Goal: Communication & Community: Answer question/provide support

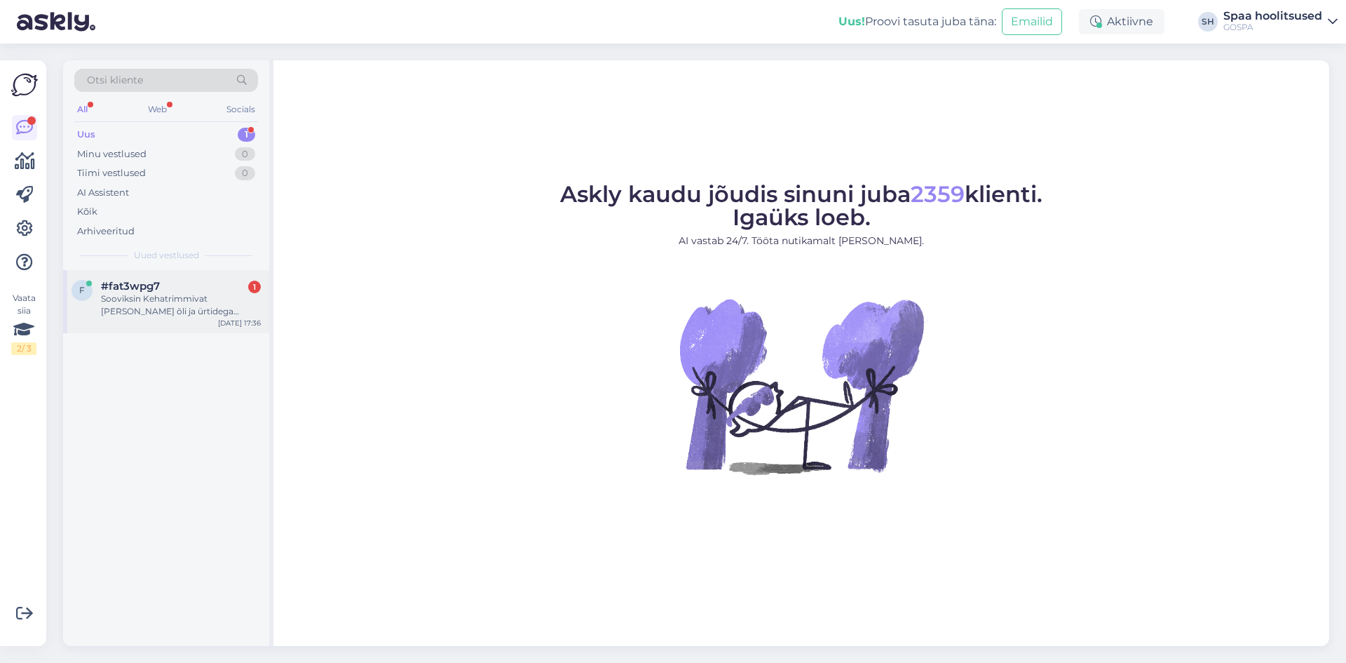
click at [137, 310] on div "Sooviksin Kehatrimmivat [PERSON_NAME] õli ja ürtidega masshaasi [PERSON_NAME] i…" at bounding box center [181, 304] width 160 height 25
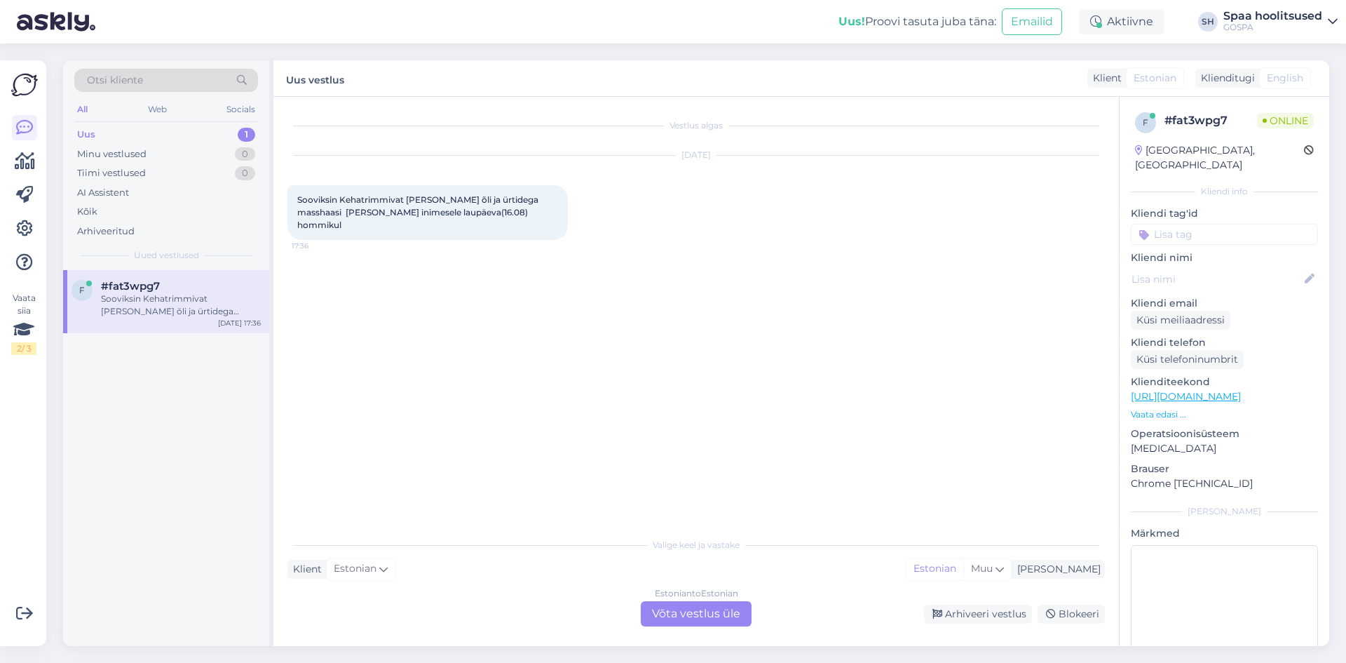
click at [715, 611] on div "Estonian to Estonian Võta vestlus üle" at bounding box center [696, 613] width 111 height 25
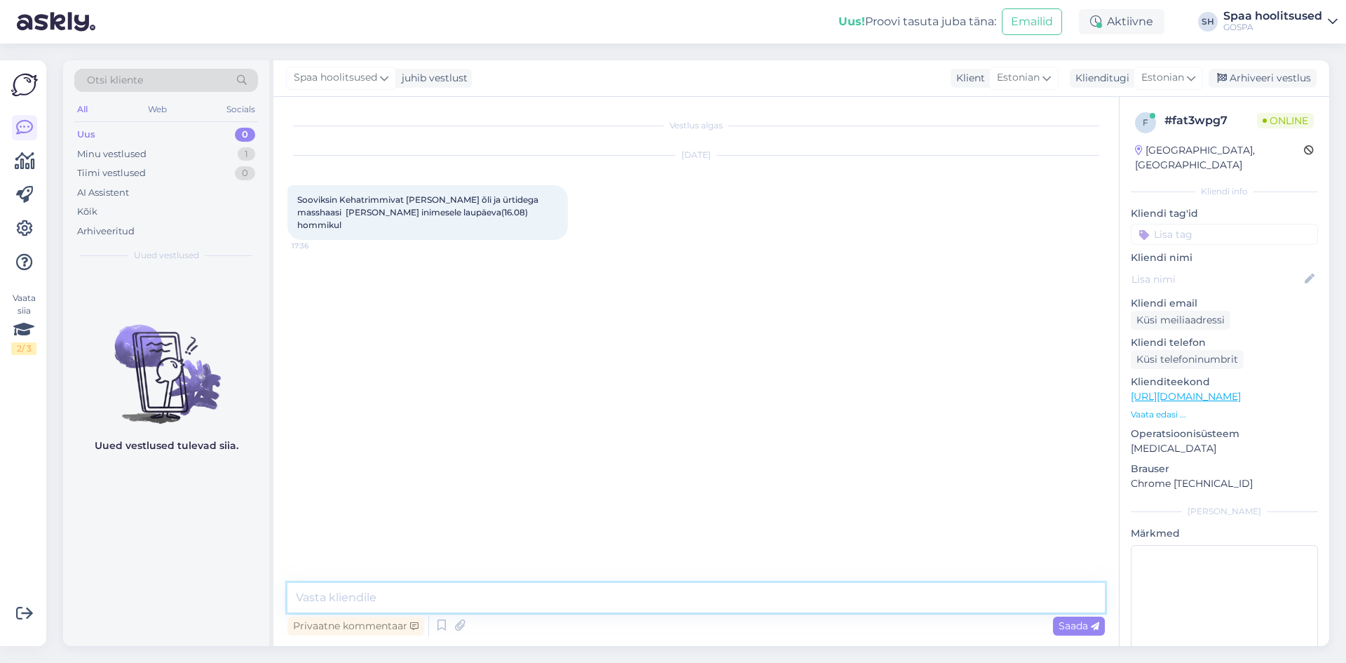
click at [431, 602] on textarea at bounding box center [697, 597] width 818 height 29
type textarea "Tere. Saame pakkuda neid massaaže 16.08 algusega [PERSON_NAME] 10:00. Kas see a…"
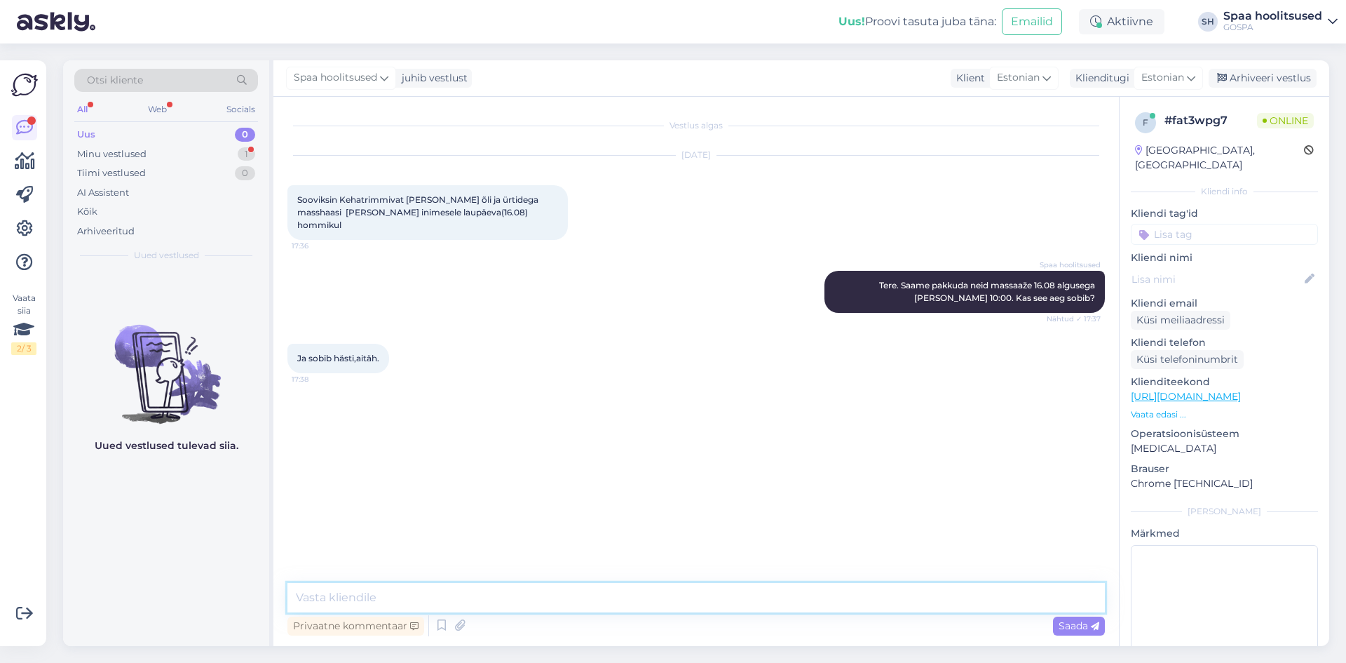
click at [391, 602] on textarea at bounding box center [697, 597] width 818 height 29
type textarea "[PERSON_NAME] nimele [PERSON_NAME] broneerin?"
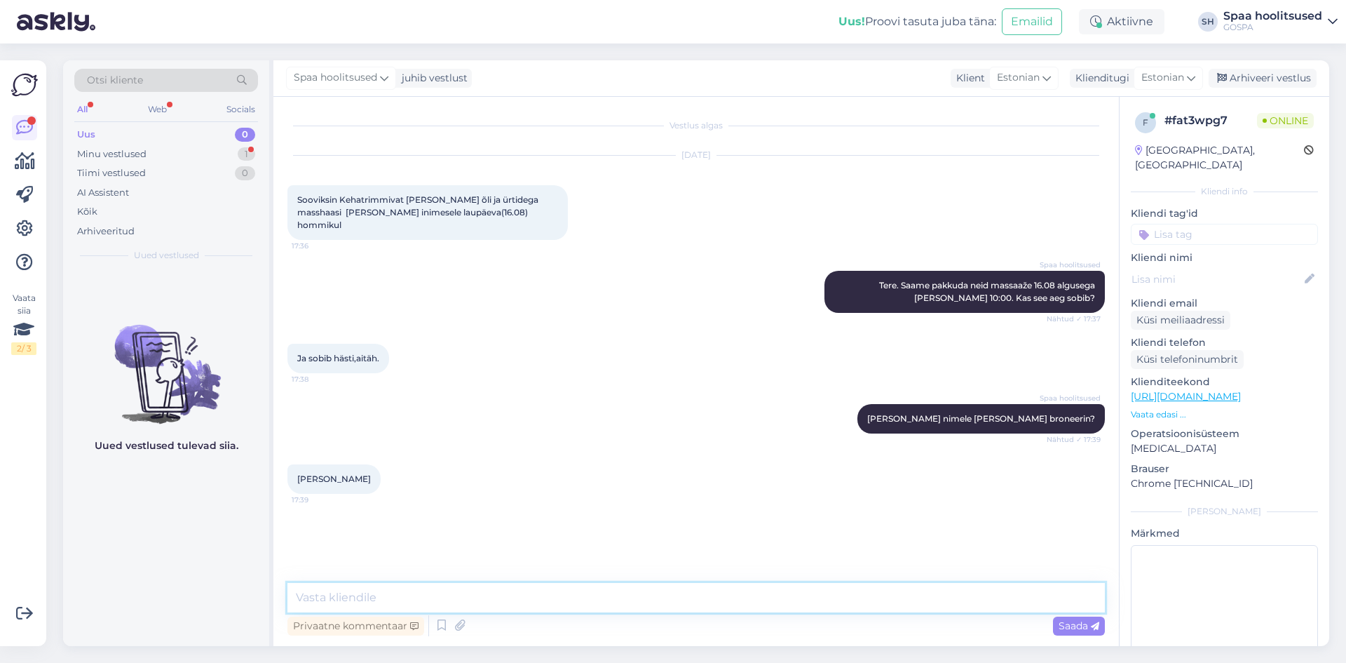
click at [495, 597] on textarea at bounding box center [697, 597] width 818 height 29
type textarea "Suur tänu, [PERSON_NAME] nimele on siis broneeritud laupäevaks, [DATE][PERSON_N…"
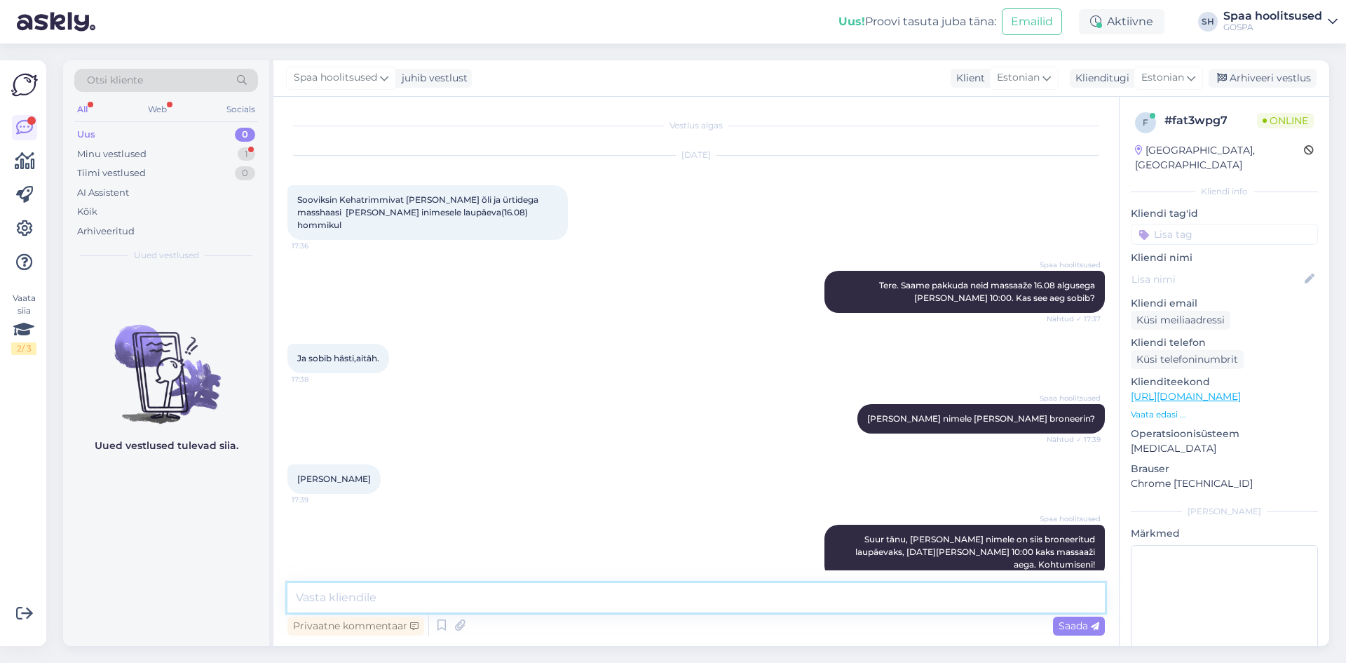
scroll to position [60, 0]
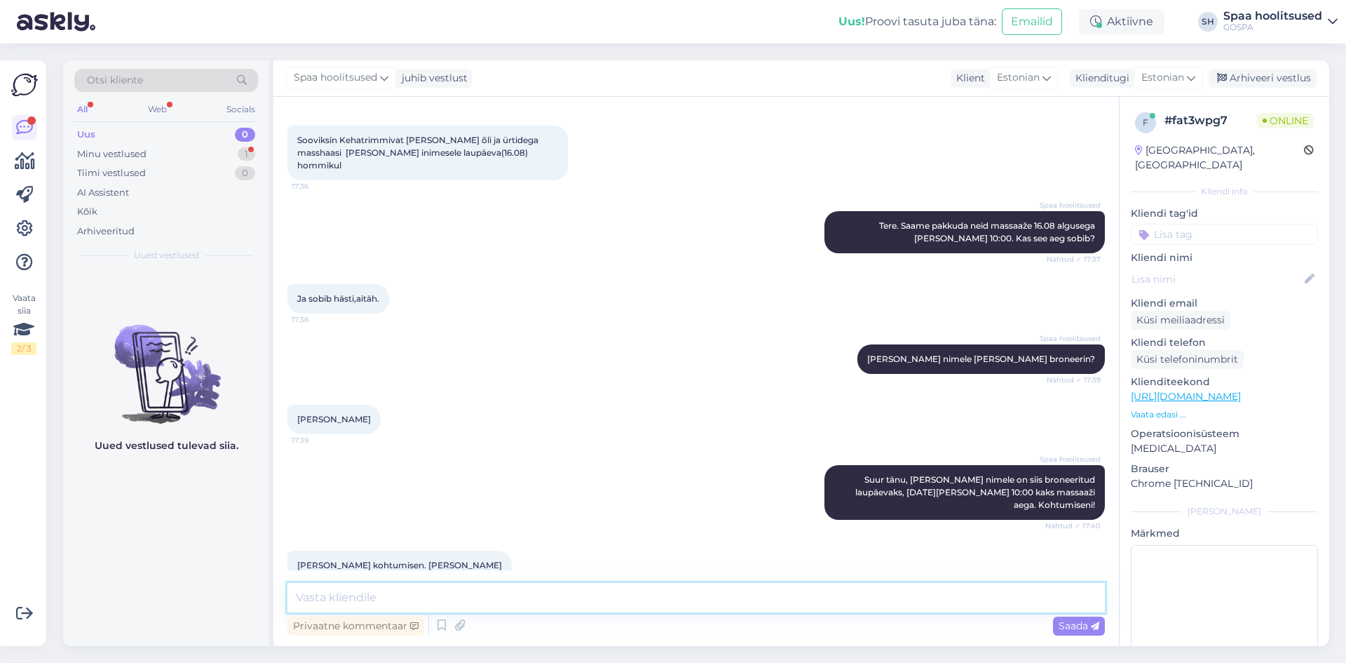
click at [346, 592] on textarea at bounding box center [697, 597] width 818 height 29
click at [160, 156] on div "Minu vestlused 1" at bounding box center [166, 154] width 184 height 20
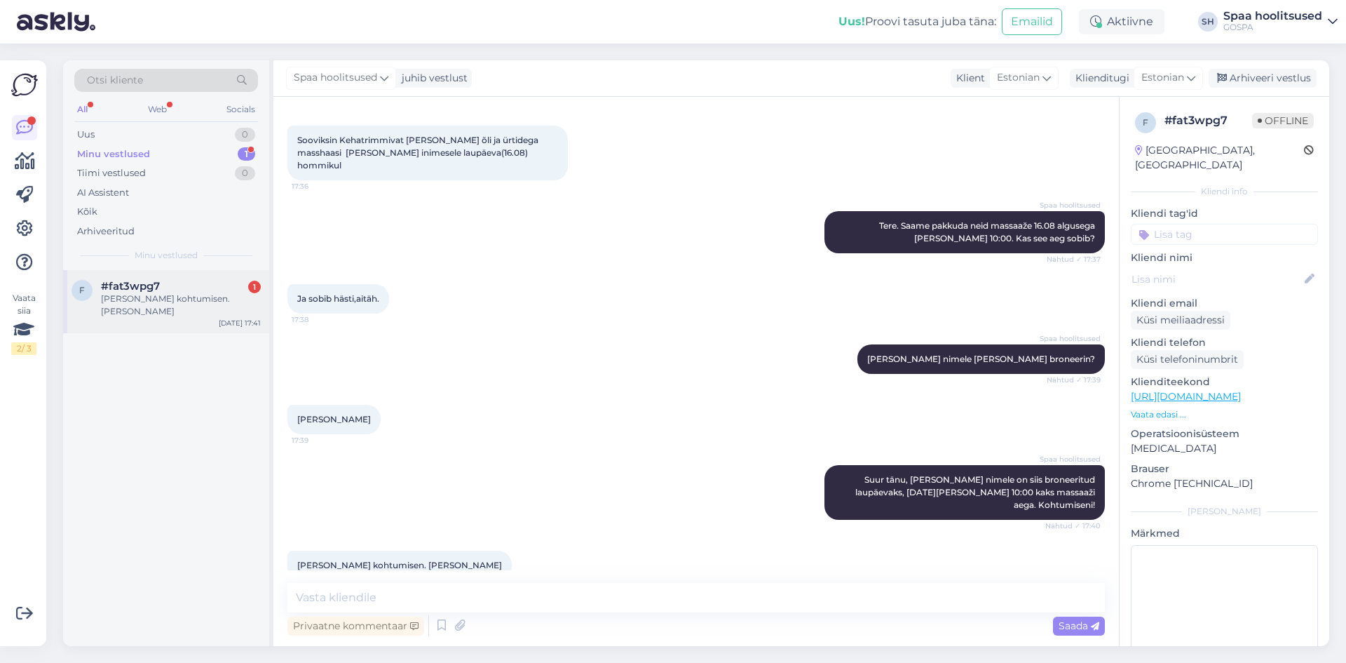
click at [149, 288] on span "#fat3wpg7" at bounding box center [130, 286] width 59 height 13
click at [1292, 74] on div "Arhiveeri vestlus" at bounding box center [1263, 78] width 108 height 19
